Goal: Information Seeking & Learning: Learn about a topic

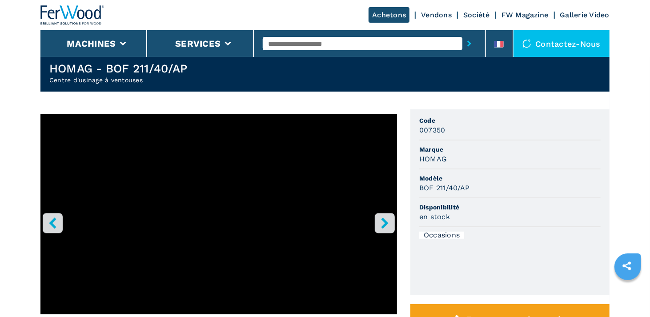
scroll to position [44, 0]
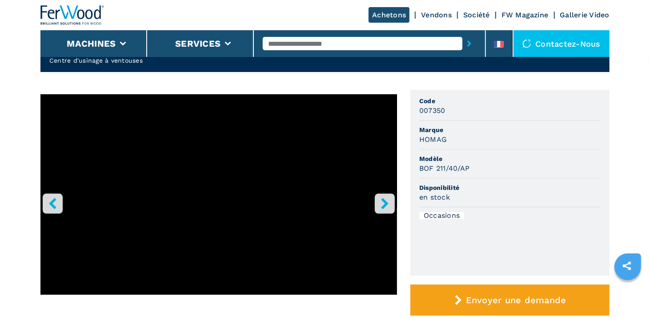
click at [386, 198] on icon "right-button" at bounding box center [384, 203] width 11 height 11
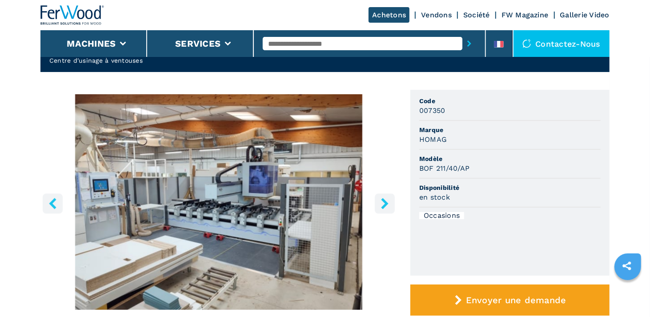
click at [386, 198] on icon "right-button" at bounding box center [384, 203] width 11 height 11
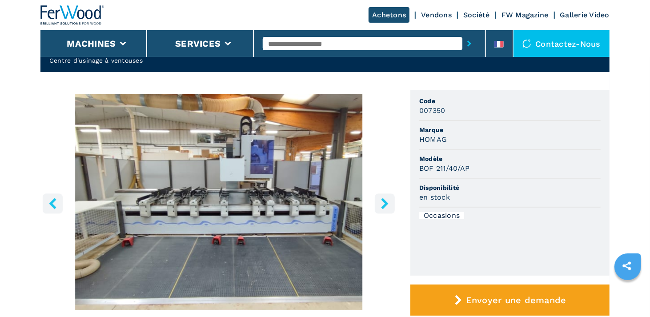
click at [386, 198] on icon "right-button" at bounding box center [384, 203] width 11 height 11
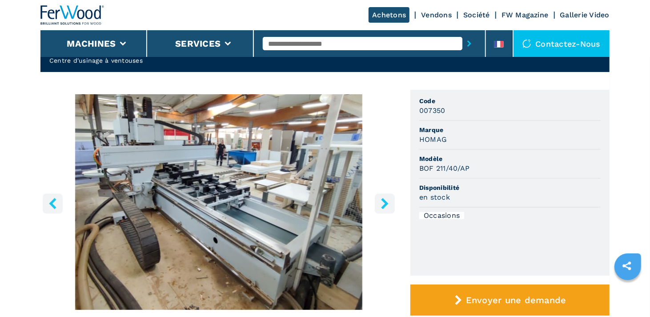
click at [386, 198] on icon "right-button" at bounding box center [384, 203] width 11 height 11
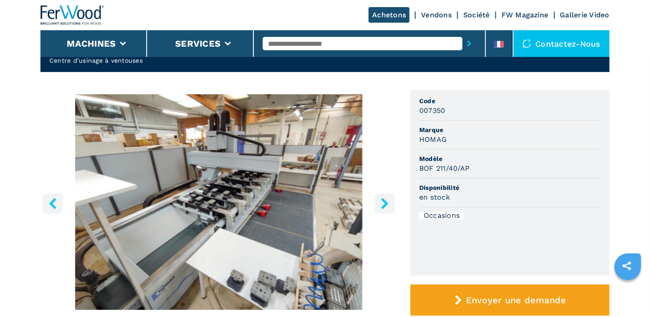
click at [386, 198] on icon "right-button" at bounding box center [384, 203] width 11 height 11
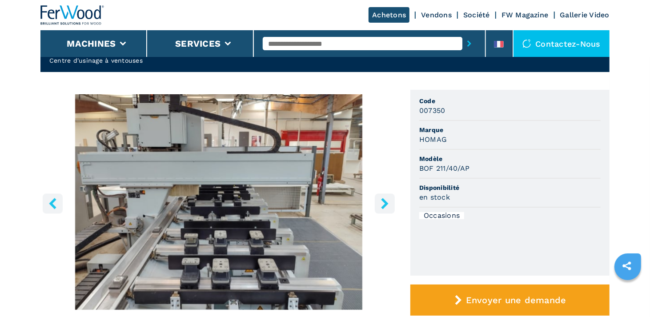
click at [386, 198] on icon "right-button" at bounding box center [384, 203] width 11 height 11
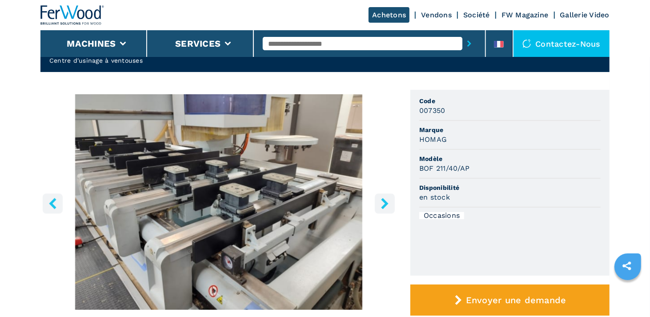
click at [386, 198] on icon "right-button" at bounding box center [384, 203] width 11 height 11
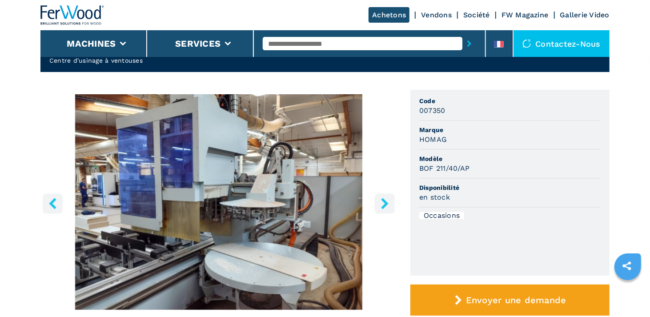
click at [386, 198] on icon "right-button" at bounding box center [384, 203] width 11 height 11
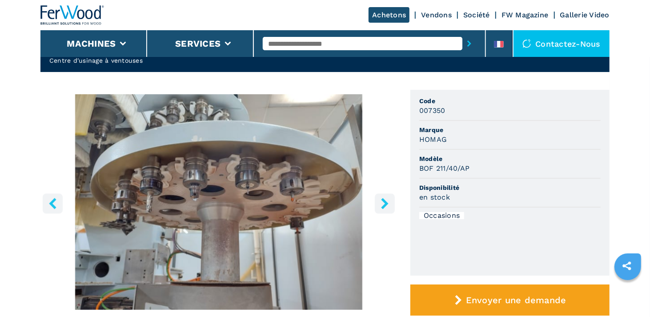
click at [386, 198] on icon "right-button" at bounding box center [384, 203] width 11 height 11
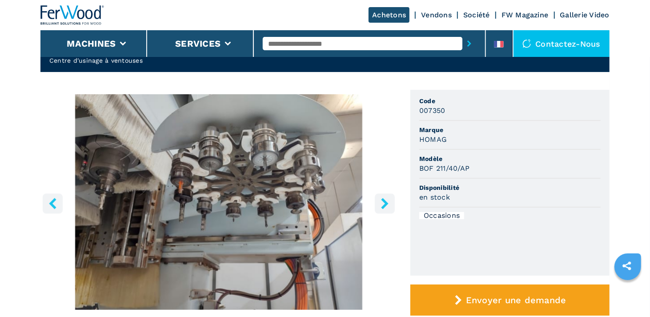
click at [386, 198] on icon "right-button" at bounding box center [384, 203] width 11 height 11
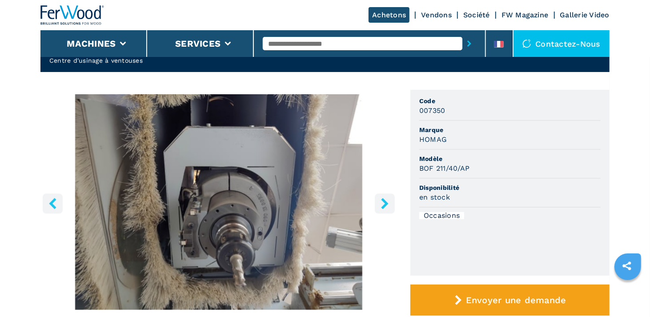
click at [386, 198] on icon "right-button" at bounding box center [384, 203] width 11 height 11
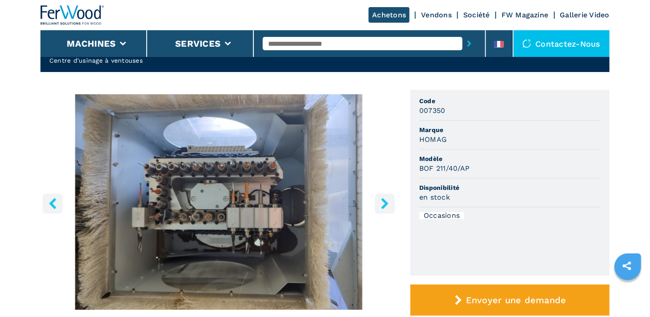
click at [386, 198] on icon "right-button" at bounding box center [384, 203] width 11 height 11
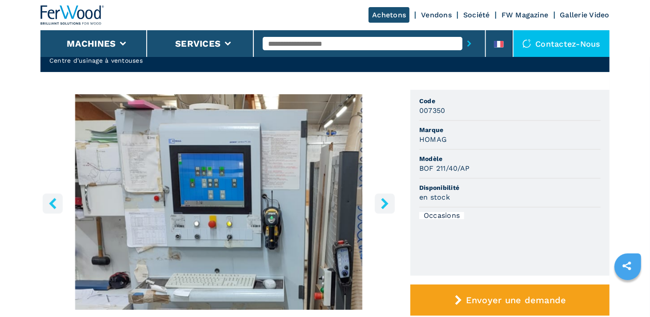
click at [386, 198] on icon "right-button" at bounding box center [384, 203] width 11 height 11
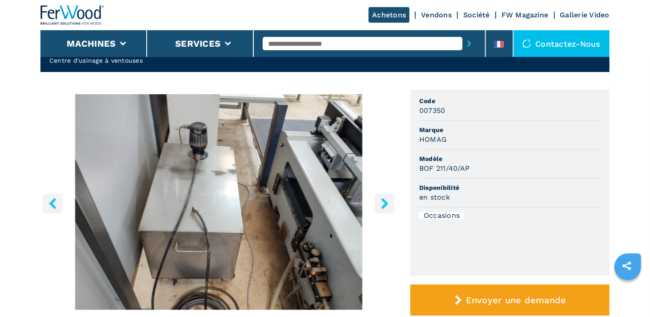
click at [386, 198] on icon "right-button" at bounding box center [384, 203] width 11 height 11
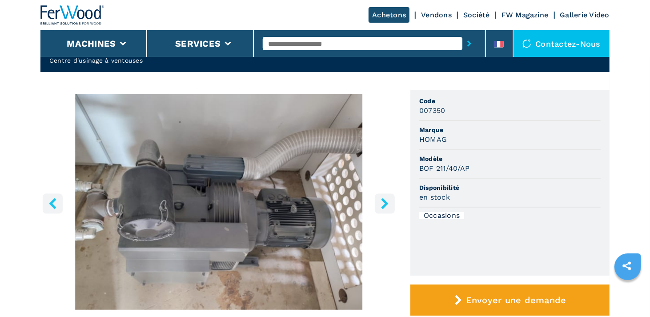
click at [386, 198] on icon "right-button" at bounding box center [384, 203] width 11 height 11
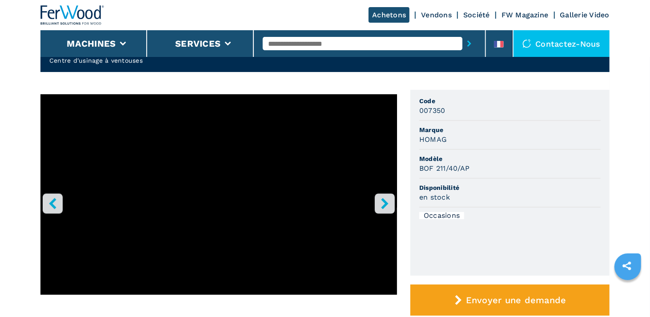
click at [386, 198] on icon "right-button" at bounding box center [384, 203] width 11 height 11
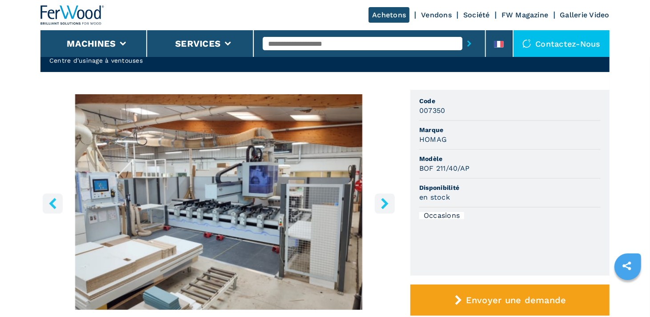
click at [386, 198] on icon "right-button" at bounding box center [384, 203] width 11 height 11
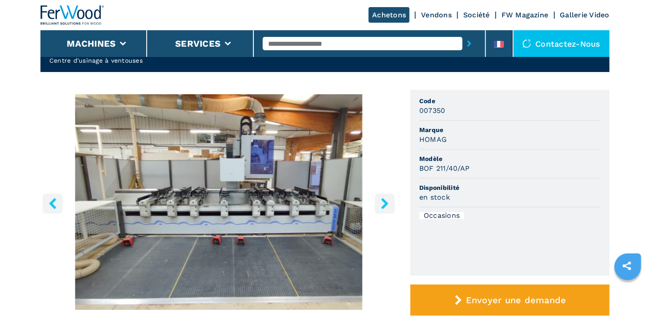
click at [386, 198] on icon "right-button" at bounding box center [384, 203] width 11 height 11
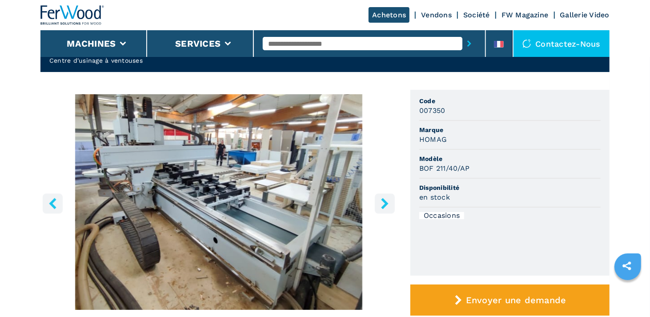
click at [386, 198] on icon "right-button" at bounding box center [384, 203] width 11 height 11
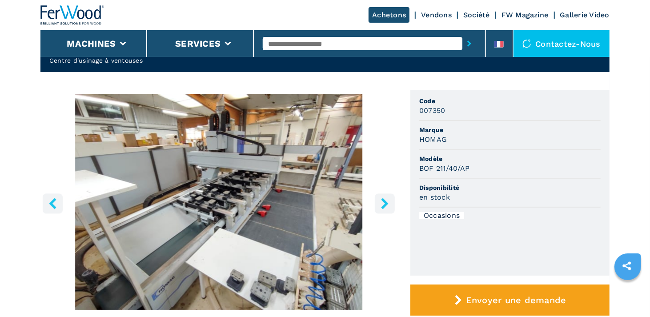
click at [386, 198] on icon "right-button" at bounding box center [384, 203] width 11 height 11
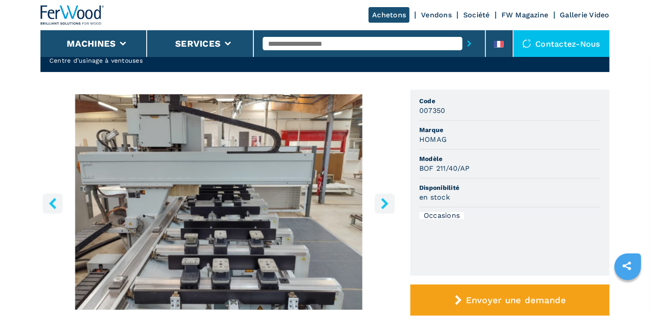
click at [386, 198] on icon "right-button" at bounding box center [384, 203] width 11 height 11
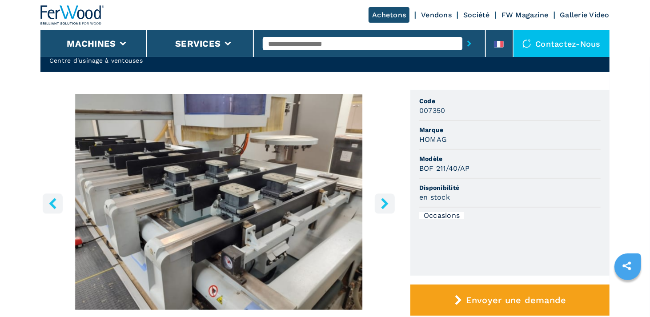
click at [386, 198] on icon "right-button" at bounding box center [384, 203] width 11 height 11
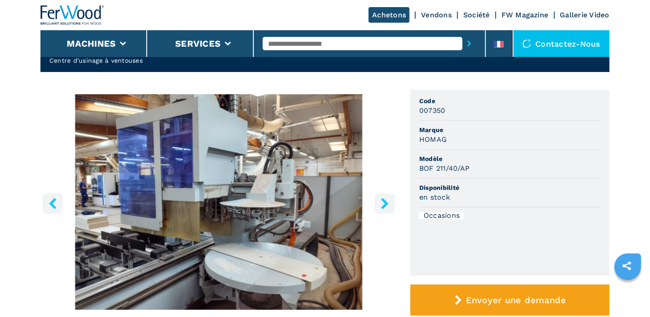
click at [386, 198] on icon "right-button" at bounding box center [384, 203] width 11 height 11
